Goal: Find contact information: Find contact information

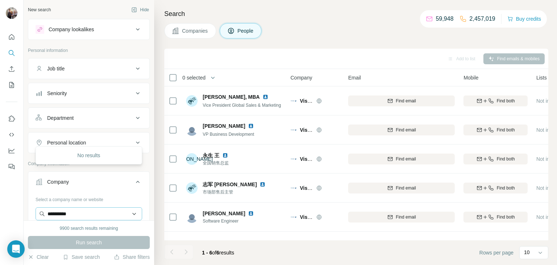
scroll to position [4, 178]
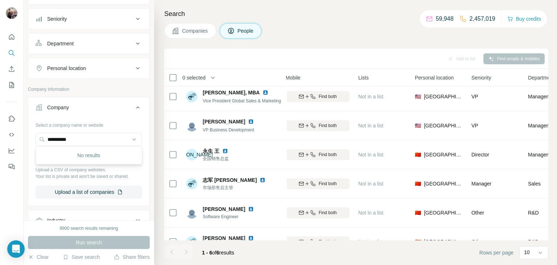
drag, startPoint x: 74, startPoint y: 138, endPoint x: 28, endPoint y: 135, distance: 46.9
click at [28, 135] on div "**********" at bounding box center [89, 151] width 122 height 109
type input "**********"
click at [91, 159] on p "valentine-advisors.com" at bounding box center [76, 161] width 41 height 7
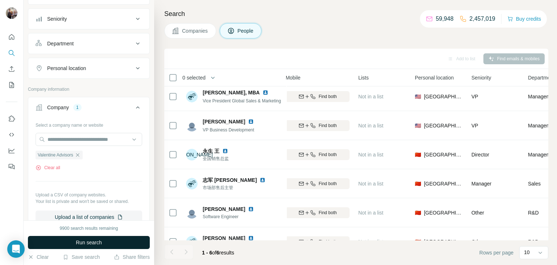
click at [92, 247] on button "Run search" at bounding box center [89, 242] width 122 height 13
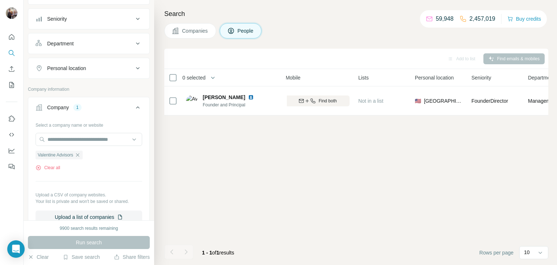
scroll to position [0, 178]
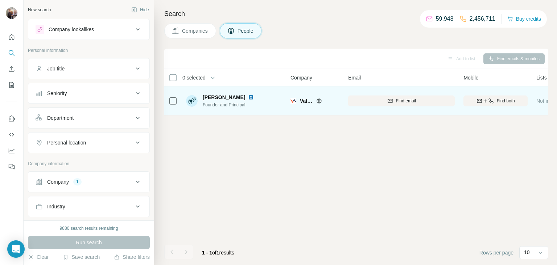
scroll to position [0, 5]
click at [500, 100] on span "Find both" at bounding box center [501, 101] width 18 height 7
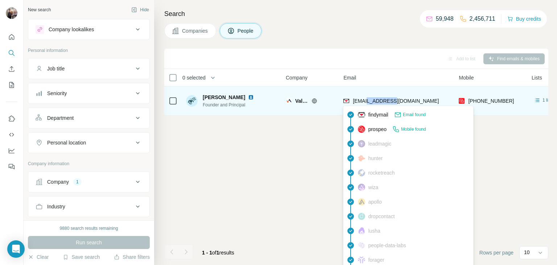
drag, startPoint x: 366, startPoint y: 103, endPoint x: 387, endPoint y: 104, distance: 21.4
click at [387, 104] on div "[EMAIL_ADDRESS][DOMAIN_NAME]" at bounding box center [390, 101] width 95 height 9
copy span "valentine"
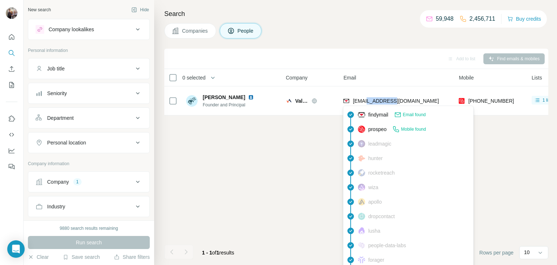
click at [509, 96] on div "[PHONE_NUMBER]" at bounding box center [491, 101] width 64 height 20
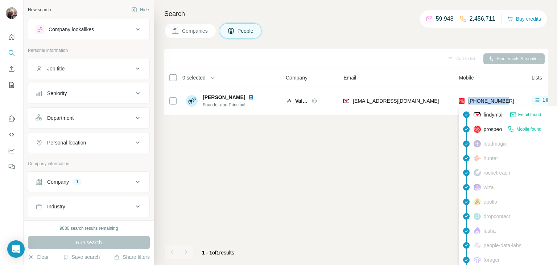
drag, startPoint x: 509, startPoint y: 99, endPoint x: 467, endPoint y: 99, distance: 42.1
click at [467, 99] on div "[PHONE_NUMBER]" at bounding box center [491, 101] width 64 height 20
copy span "[PHONE_NUMBER]"
